Goal: Navigation & Orientation: Find specific page/section

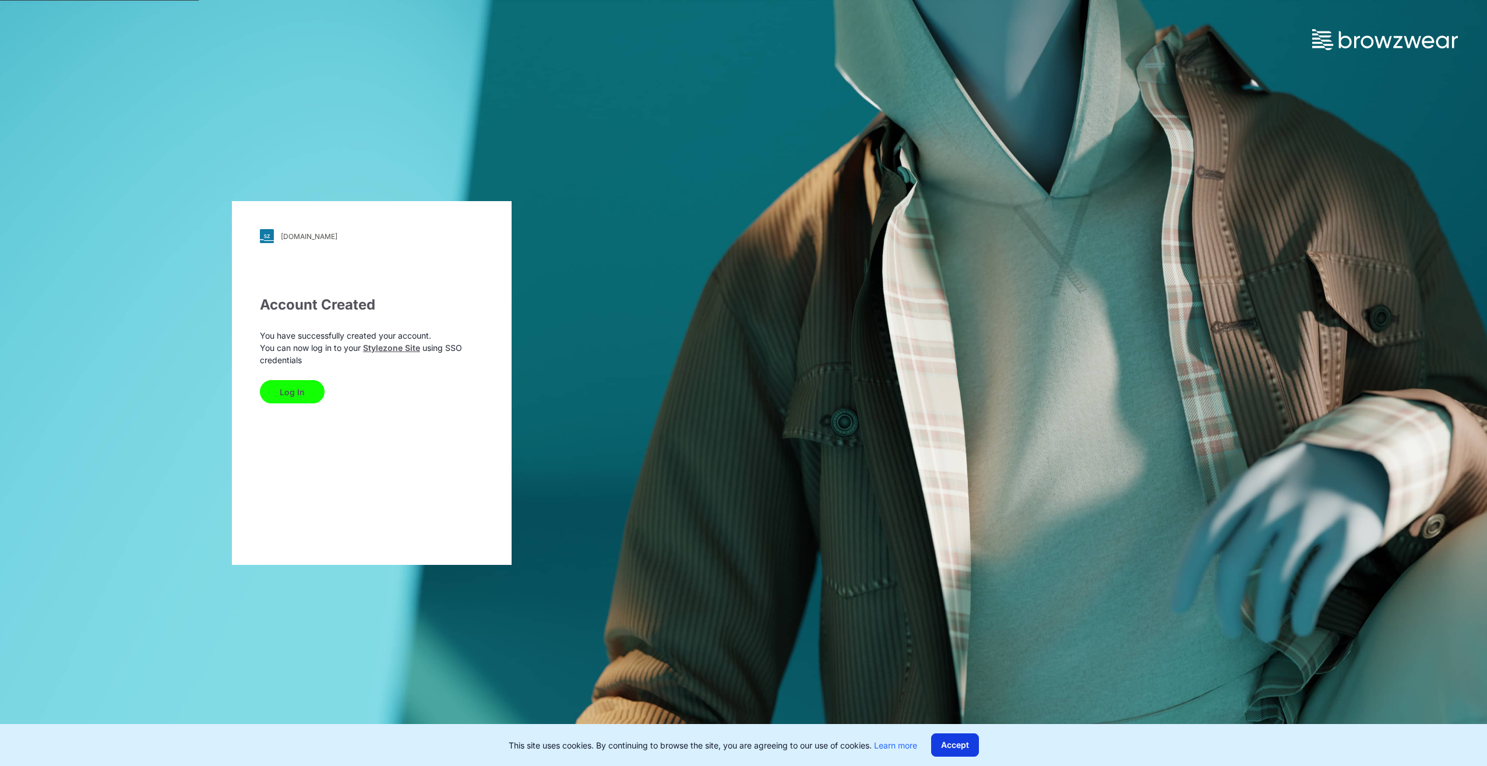
click at [942, 738] on button "Accept" at bounding box center [955, 744] width 48 height 23
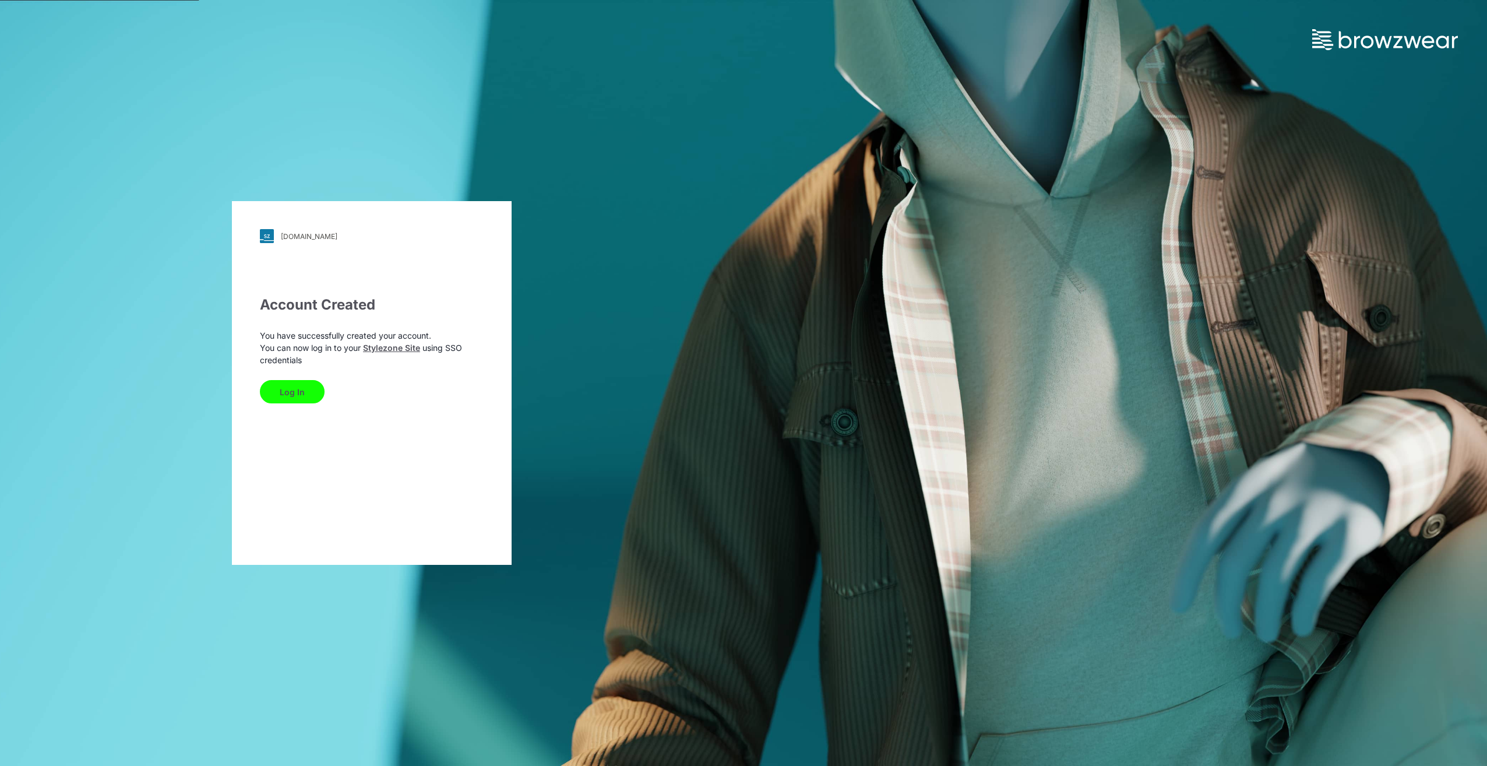
click at [292, 390] on button "Log In" at bounding box center [292, 391] width 65 height 23
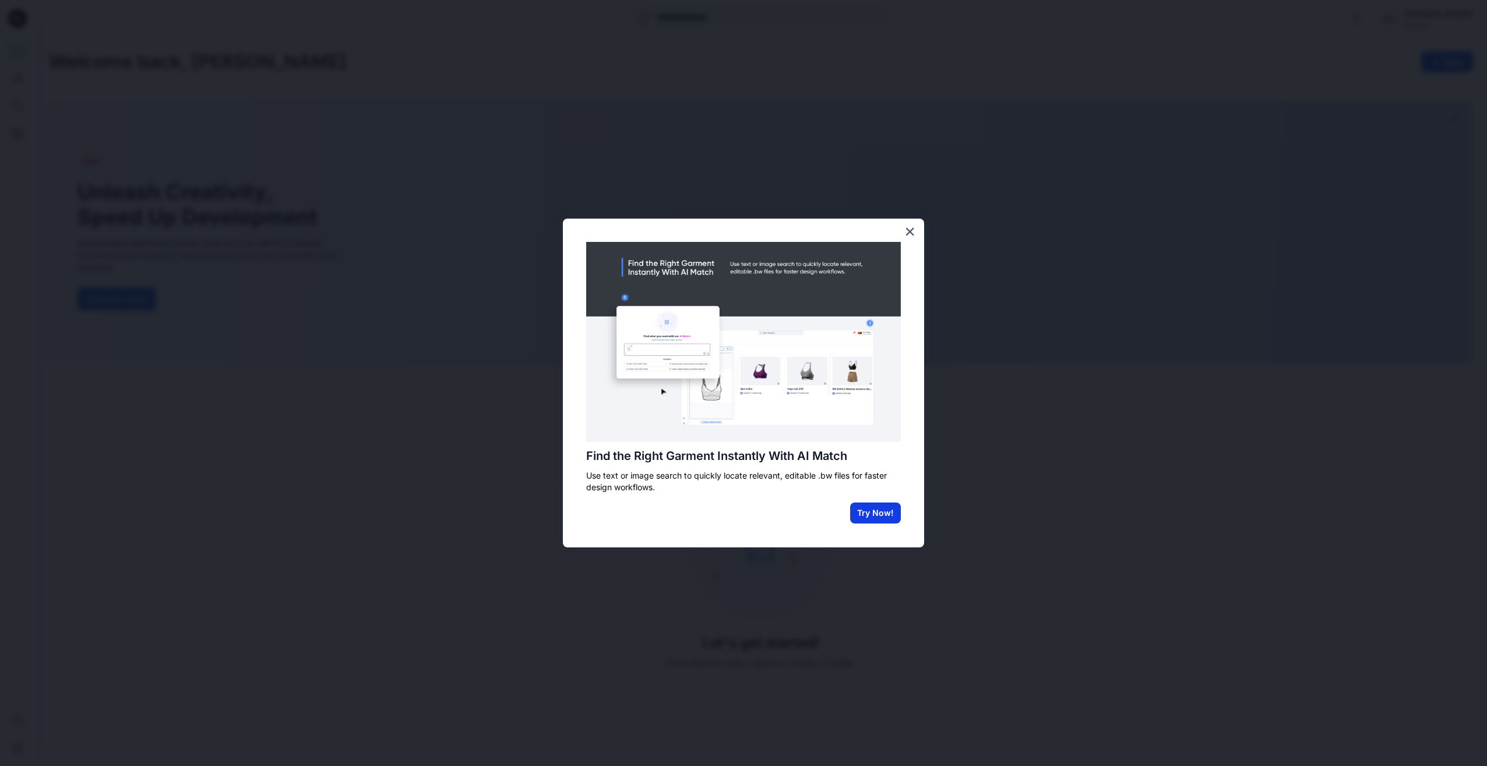
click at [883, 514] on button "Try Now!" at bounding box center [875, 512] width 51 height 21
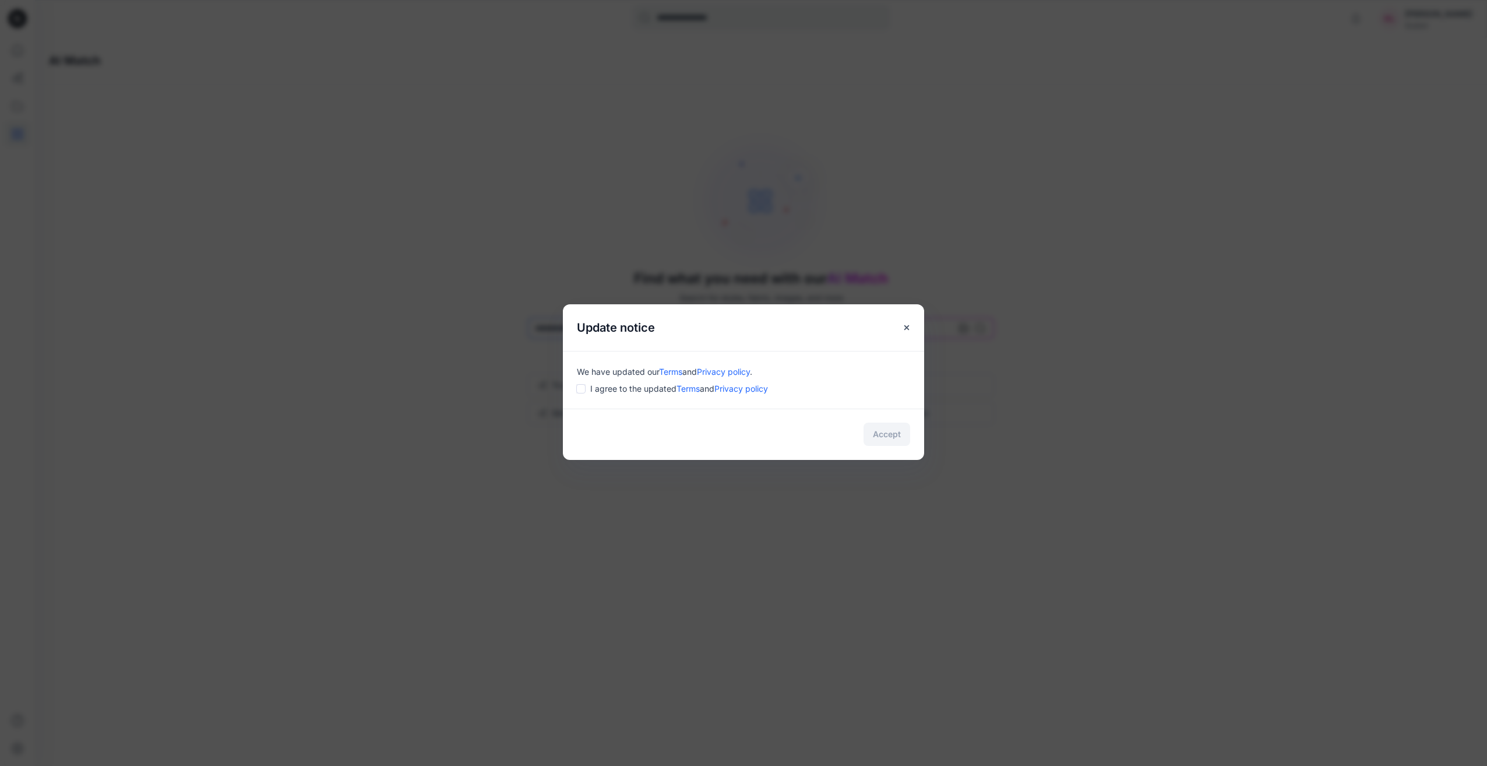
click at [586, 392] on div "I agree to the updated Terms and Privacy policy" at bounding box center [743, 388] width 333 height 12
click at [897, 439] on button "Accept" at bounding box center [886, 433] width 47 height 23
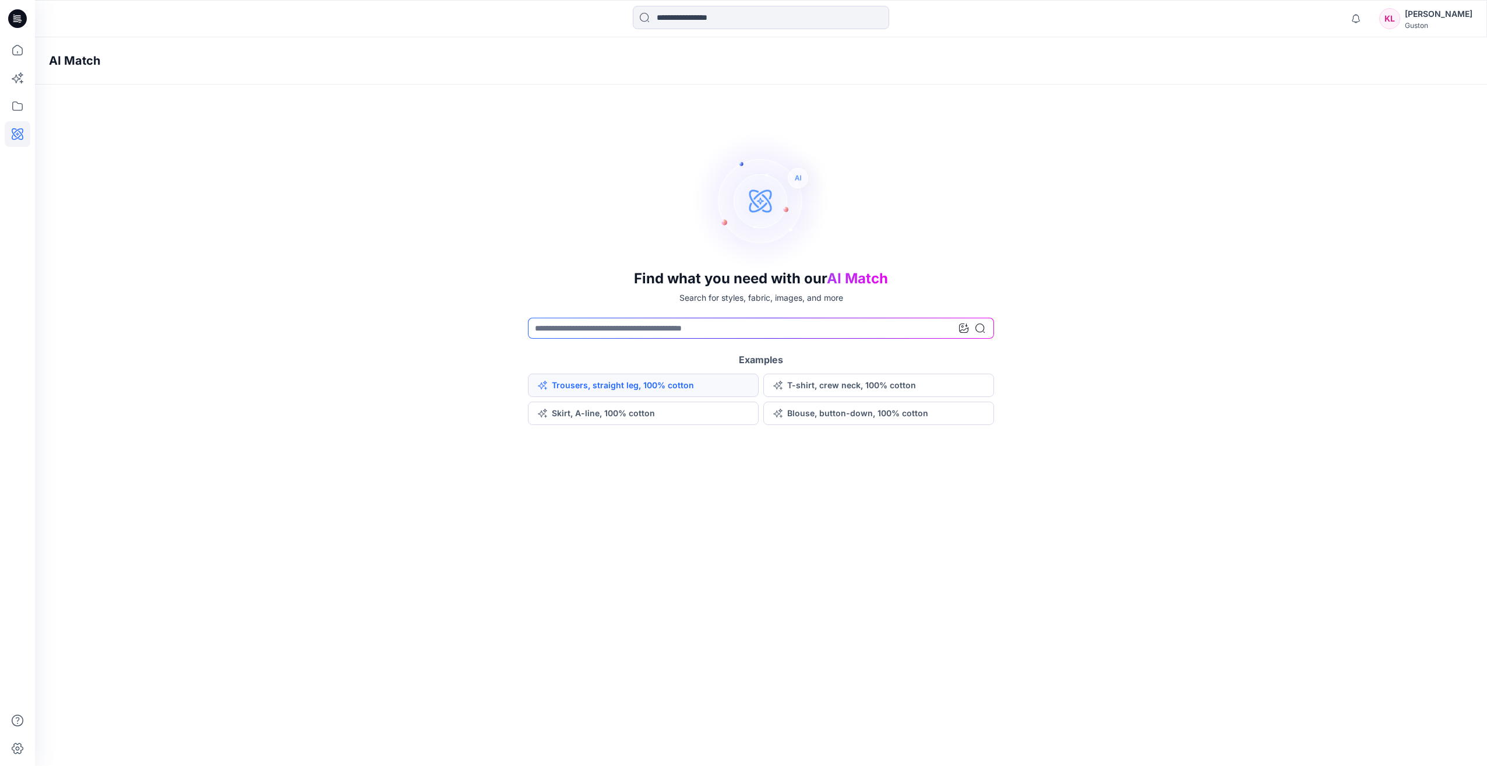
click at [615, 379] on button "Trousers, straight leg, 100% cotton" at bounding box center [643, 384] width 231 height 23
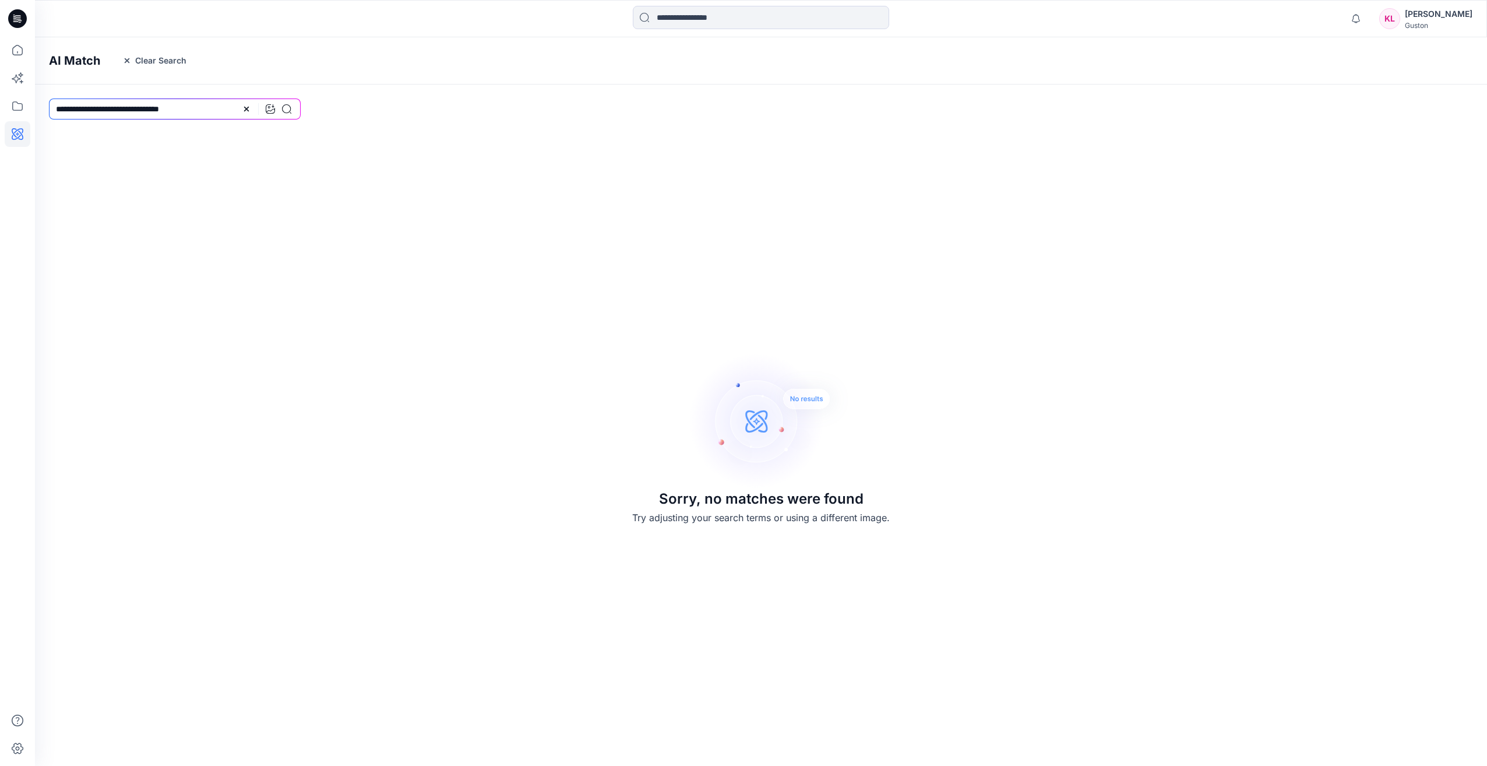
click at [19, 20] on icon at bounding box center [17, 18] width 19 height 19
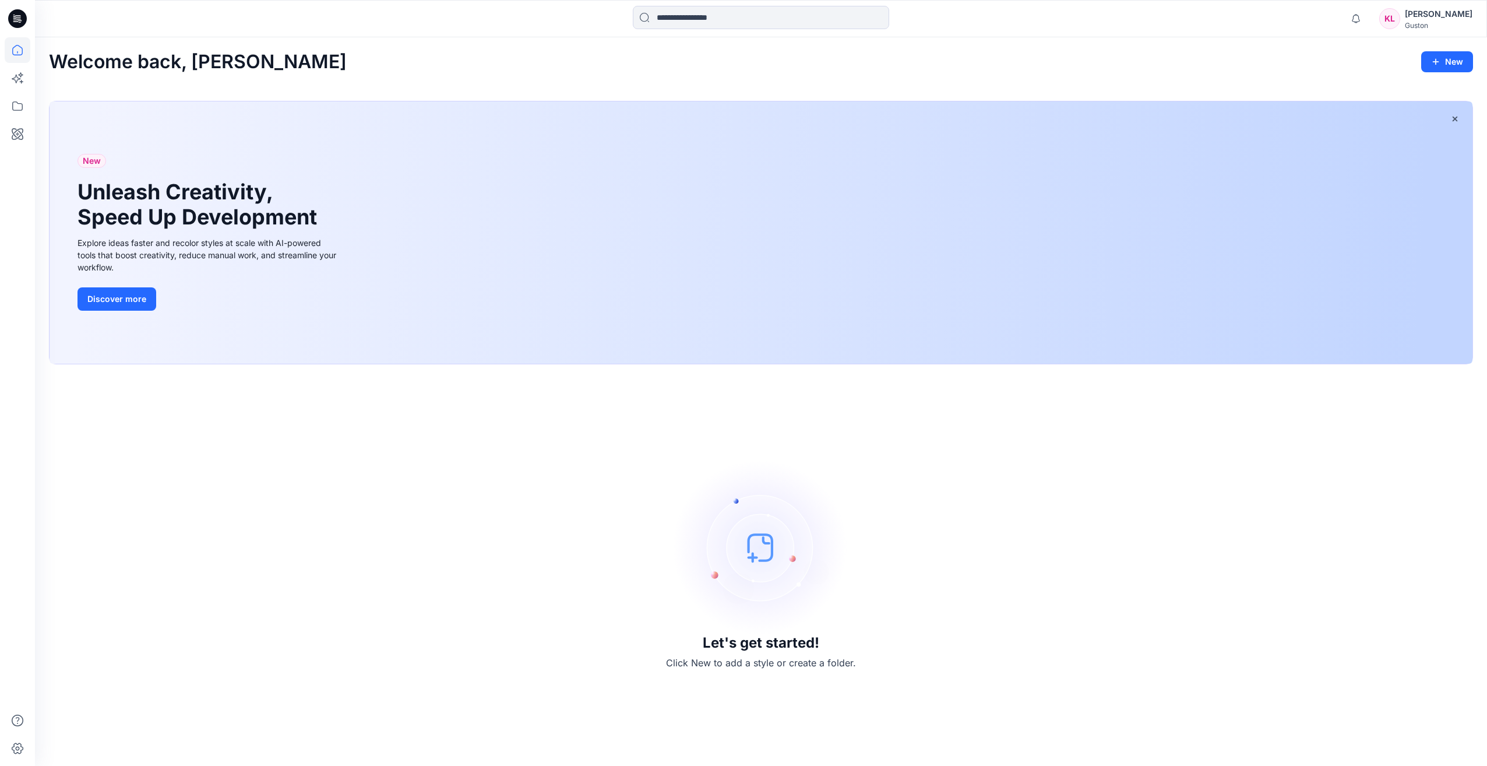
click at [19, 16] on icon at bounding box center [17, 18] width 19 height 19
click at [16, 43] on icon at bounding box center [18, 50] width 26 height 26
click at [890, 241] on div "New Unleash Creativity, Speed Up Development Explore ideas faster and recolor s…" at bounding box center [761, 232] width 1423 height 262
click at [15, 135] on icon at bounding box center [18, 134] width 12 height 12
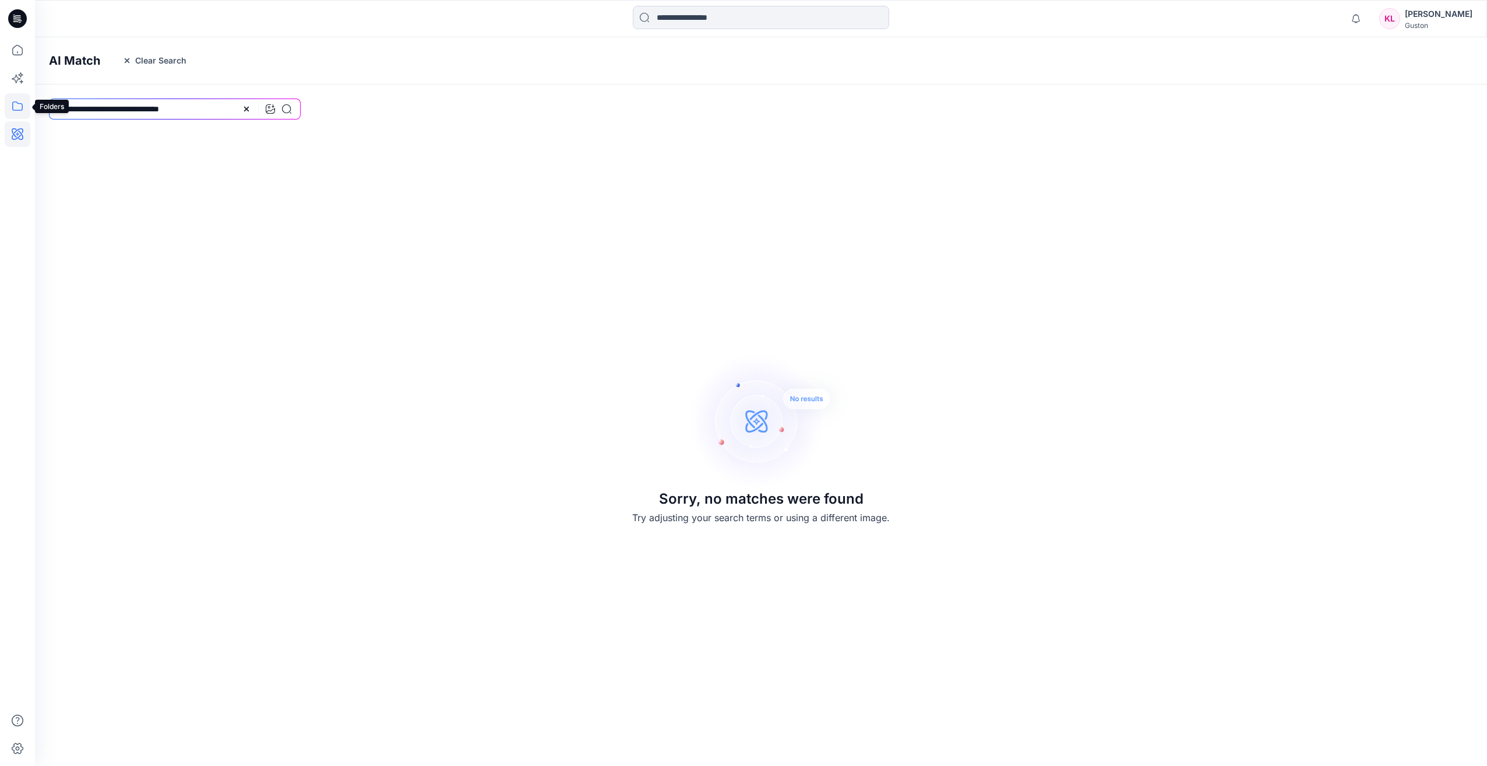
click at [22, 100] on icon at bounding box center [18, 106] width 26 height 26
click at [79, 87] on p "Folders" at bounding box center [79, 91] width 29 height 14
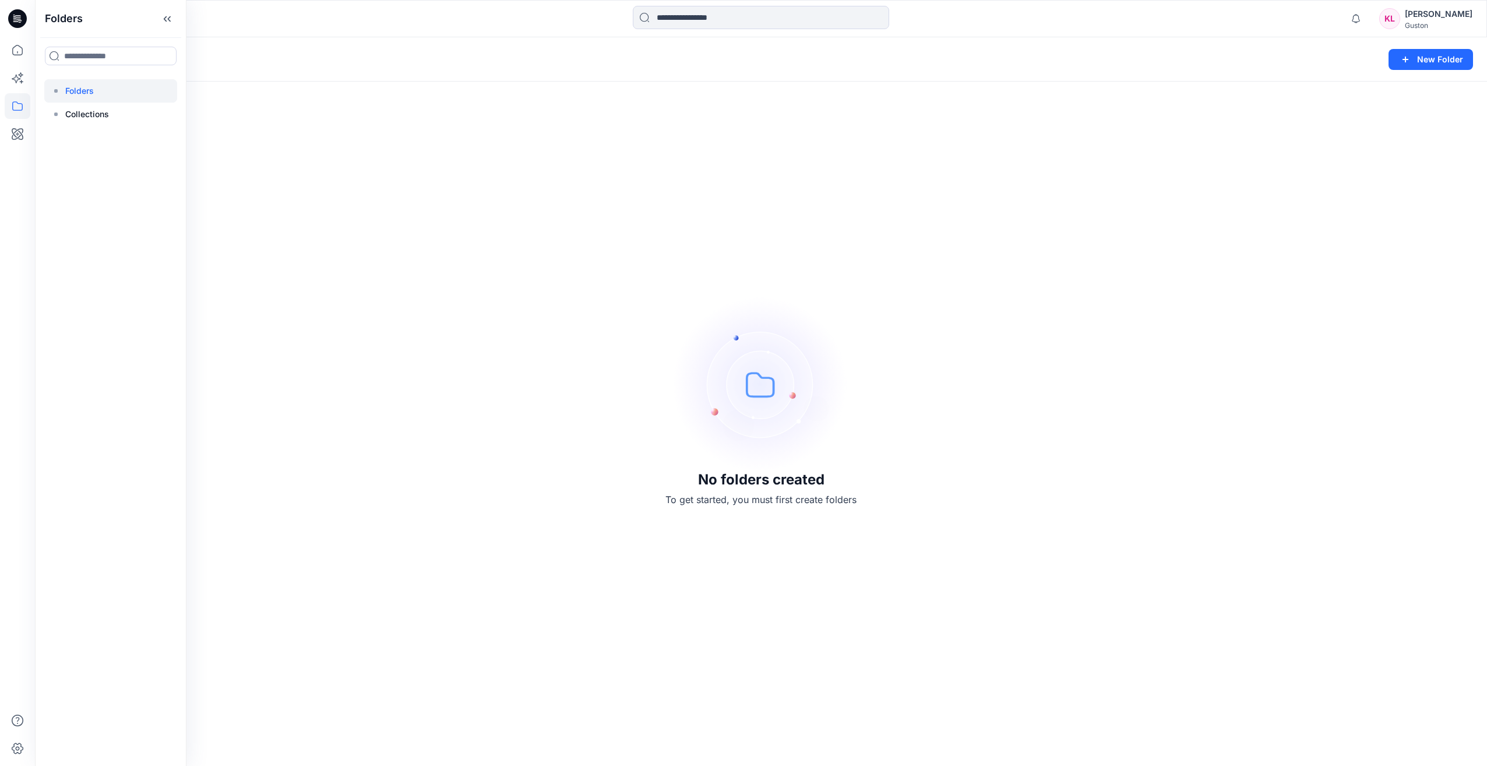
click at [16, 24] on icon at bounding box center [17, 18] width 19 height 19
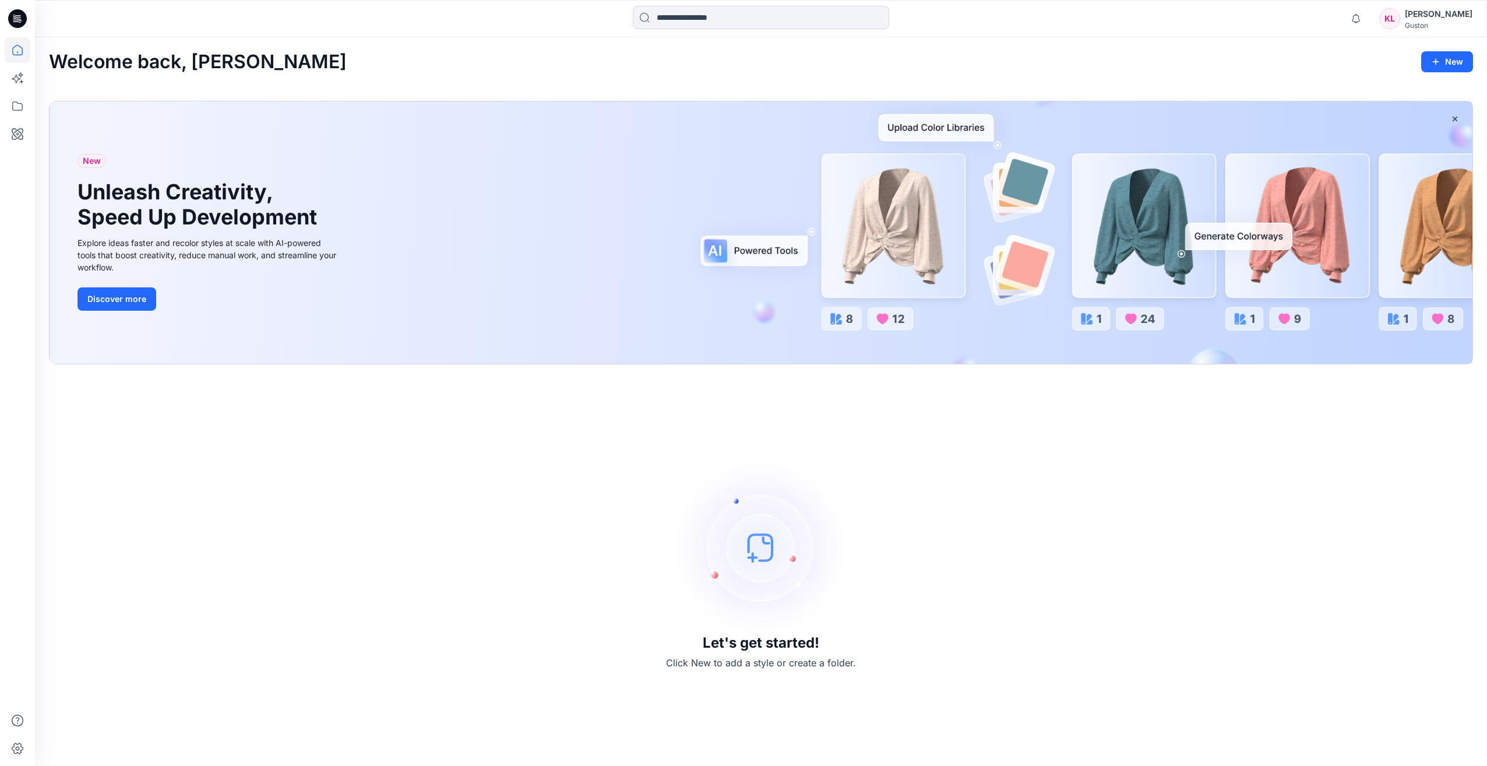
click at [1431, 15] on div "Karolina Levin" at bounding box center [1439, 14] width 68 height 14
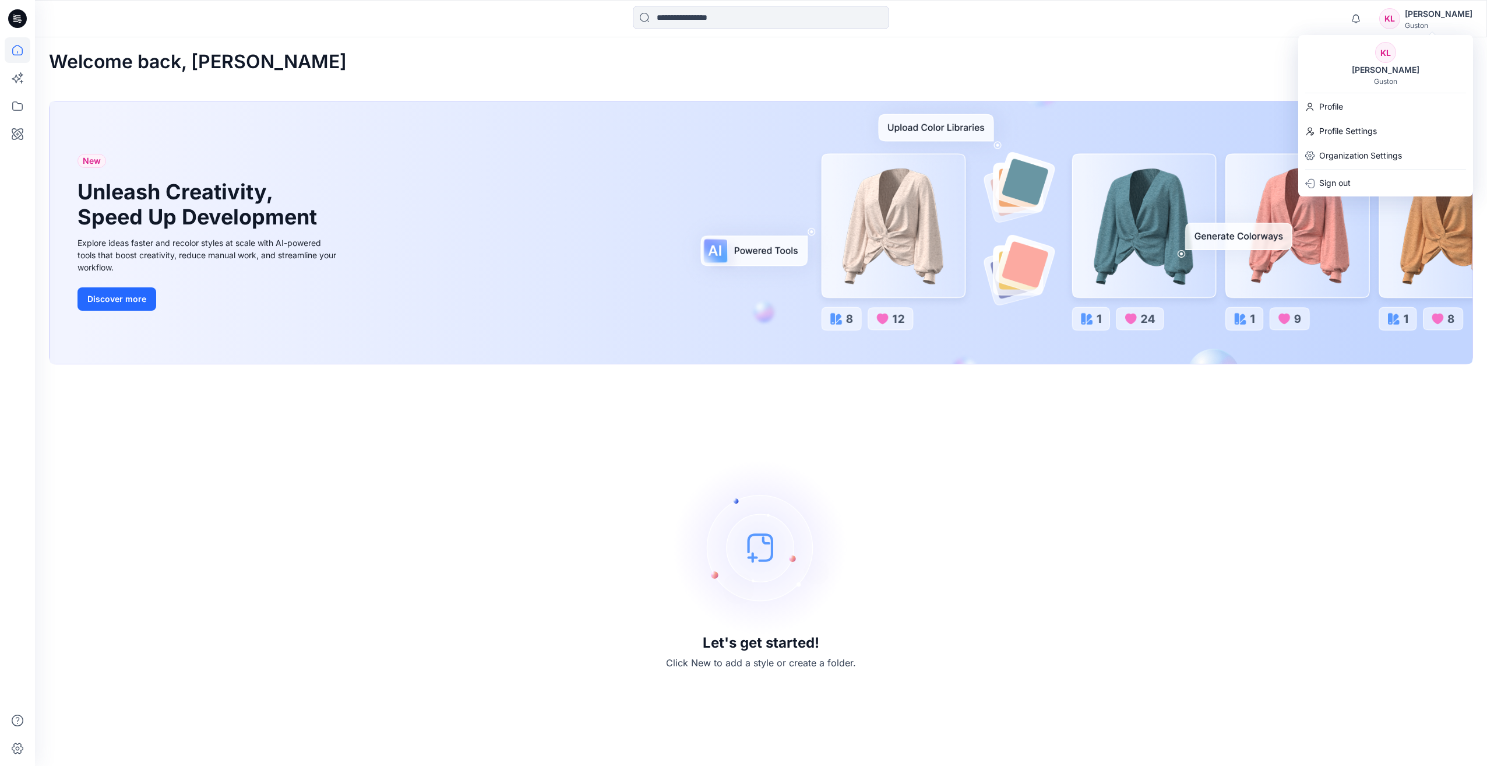
click at [9, 17] on icon at bounding box center [17, 18] width 19 height 19
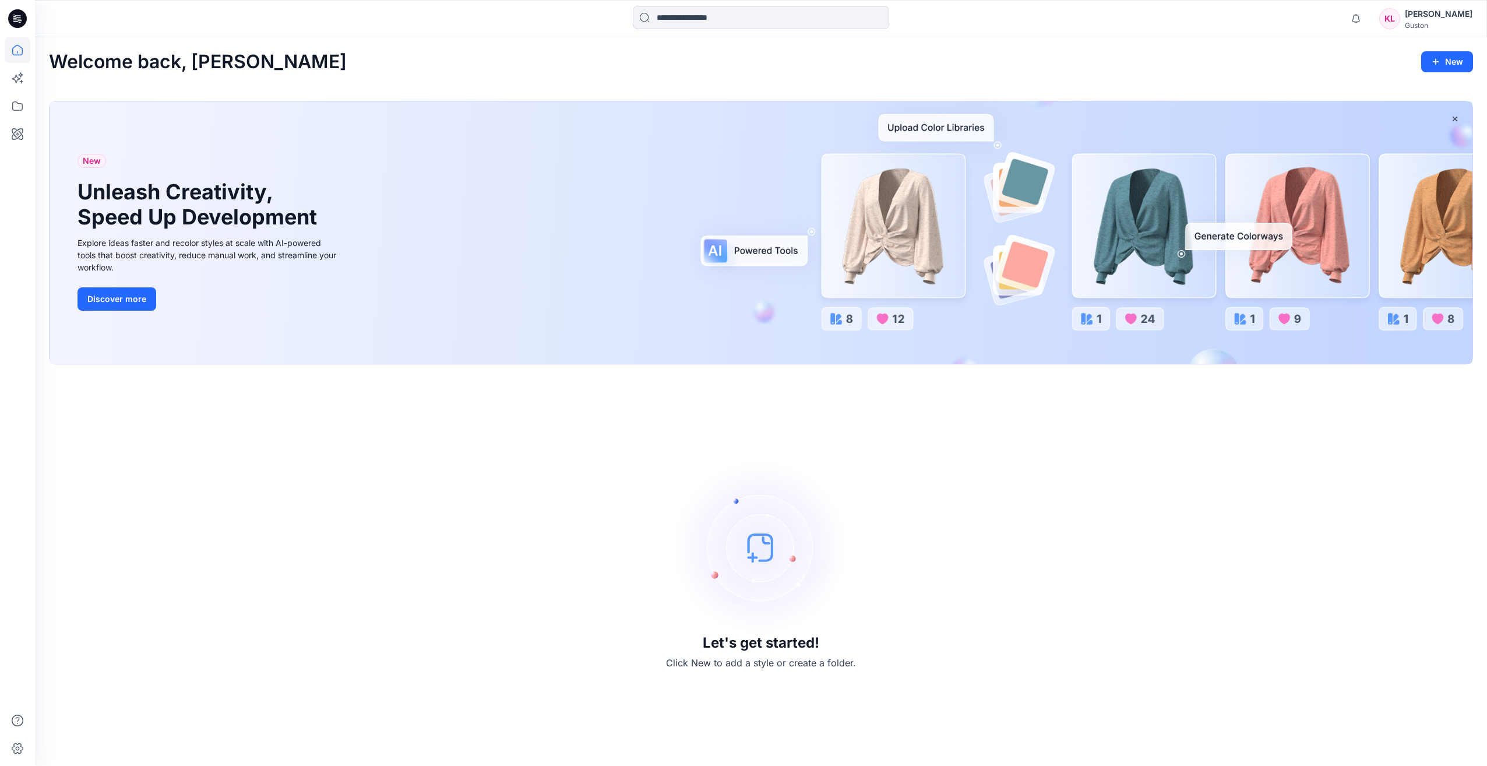
click at [888, 246] on div "New Unleash Creativity, Speed Up Development Explore ideas faster and recolor s…" at bounding box center [761, 232] width 1423 height 262
click at [1138, 238] on div "New Unleash Creativity, Speed Up Development Explore ideas faster and recolor s…" at bounding box center [761, 232] width 1423 height 262
click at [97, 294] on button "Discover more" at bounding box center [116, 298] width 79 height 23
